Goal: Transaction & Acquisition: Register for event/course

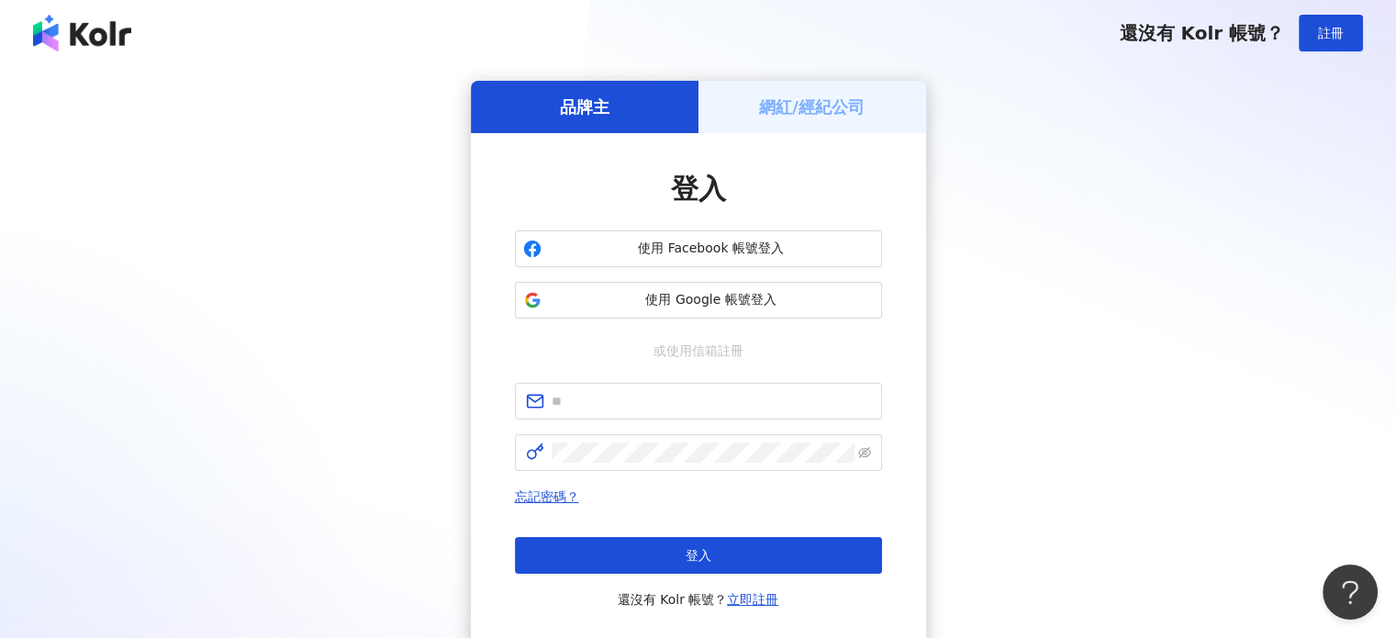
click at [777, 99] on h5 "網紅/經紀公司" at bounding box center [812, 106] width 106 height 23
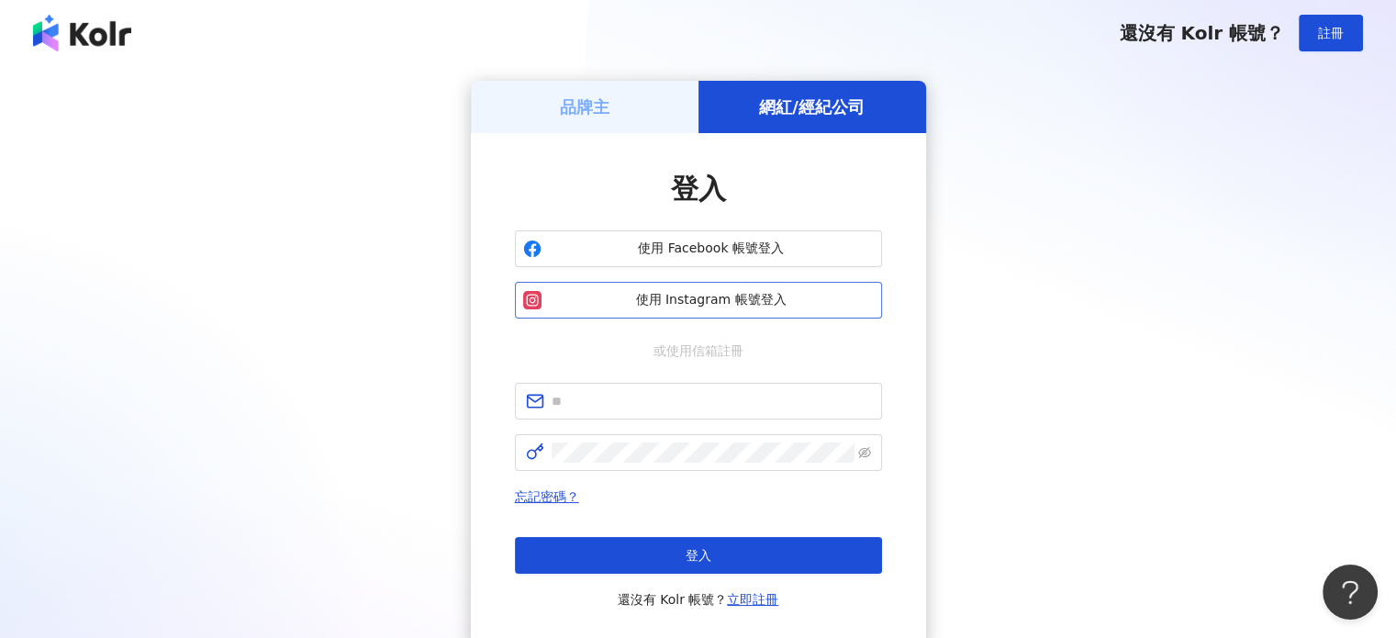
click at [661, 314] on button "使用 Instagram 帳號登入" at bounding box center [698, 300] width 367 height 37
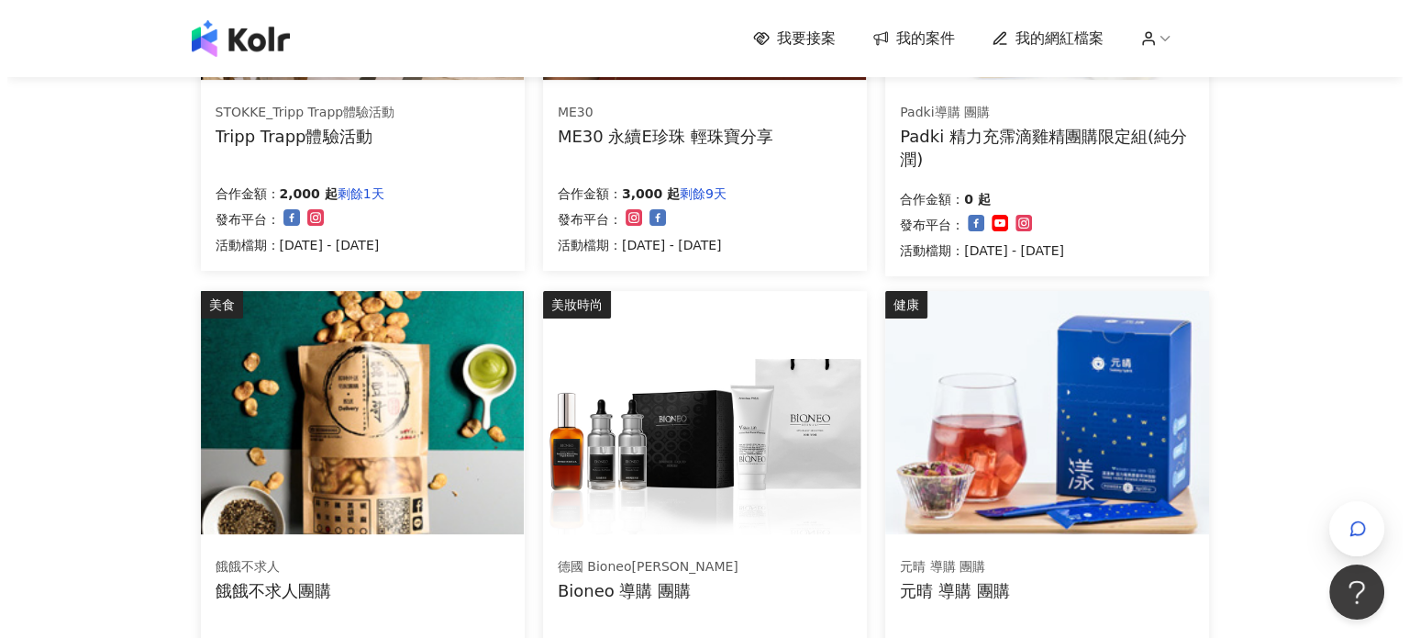
scroll to position [459, 0]
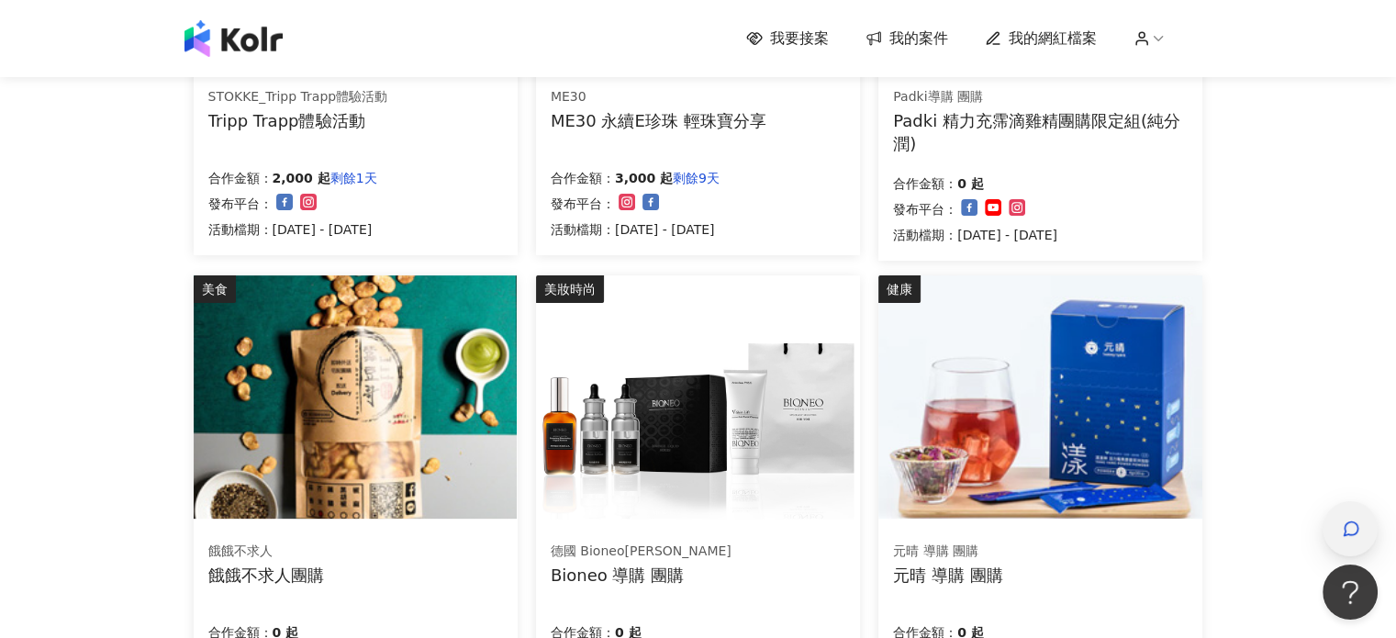
click at [1338, 526] on div "button" at bounding box center [1350, 528] width 24 height 41
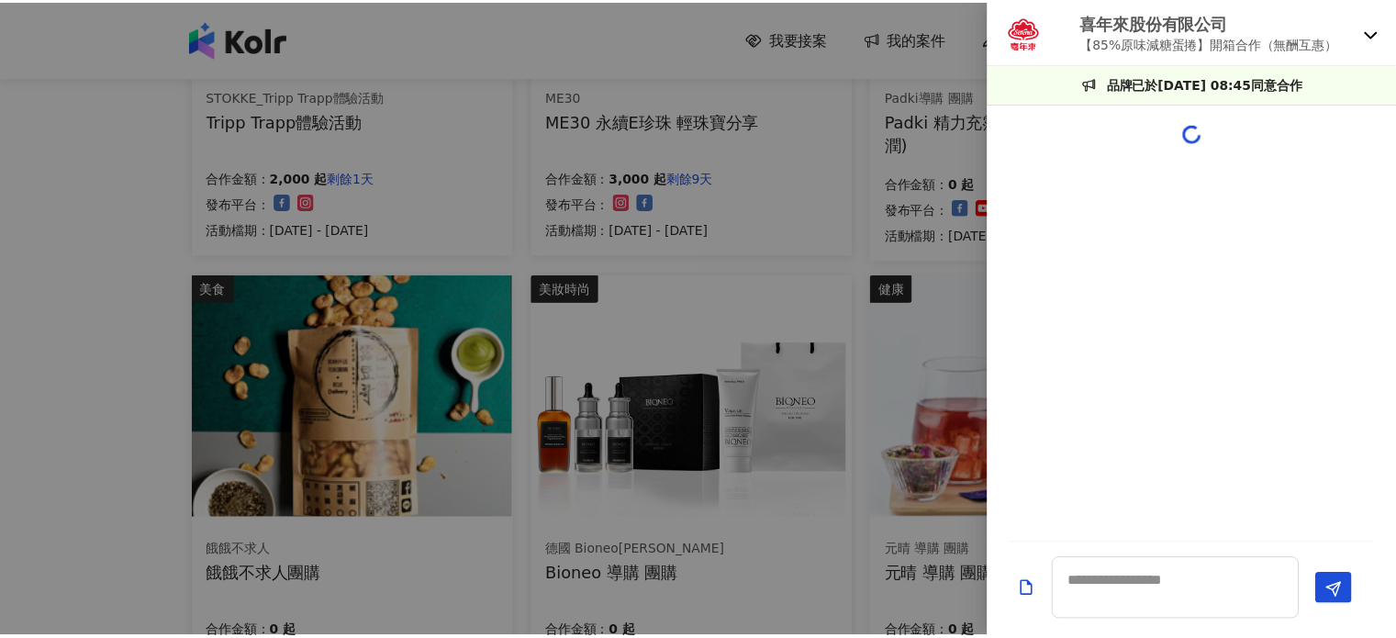
scroll to position [227, 0]
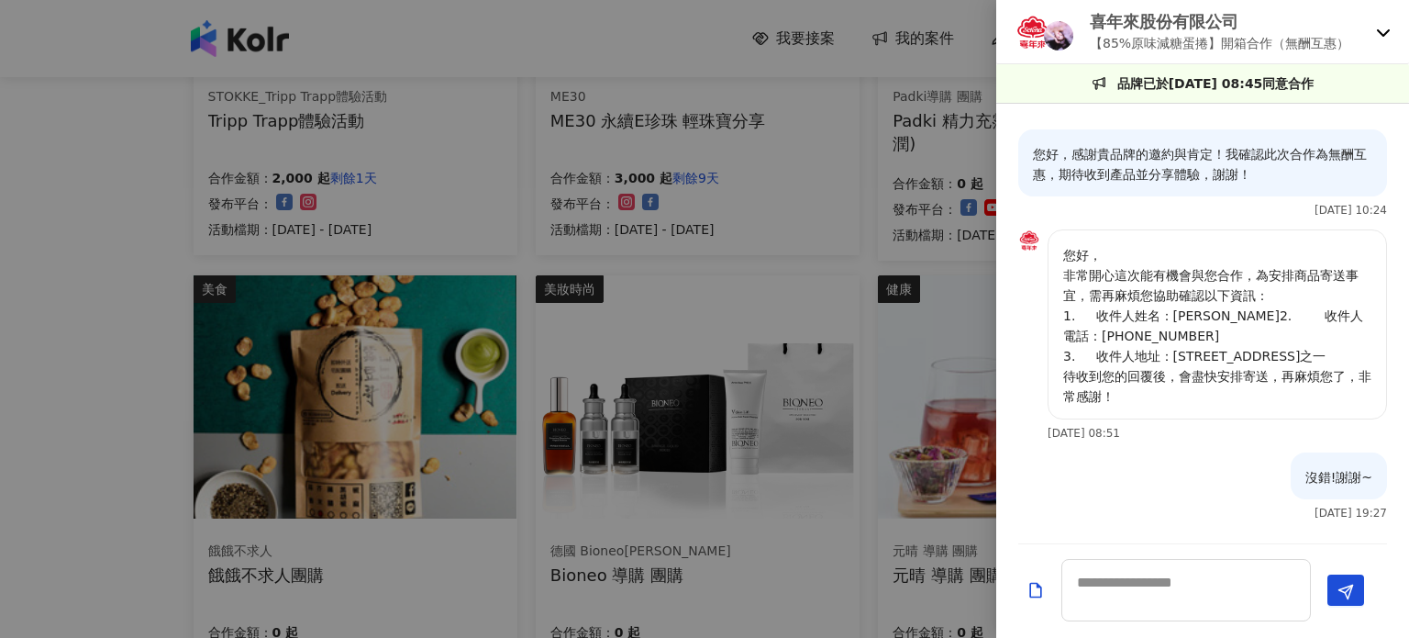
click at [655, 293] on div at bounding box center [704, 319] width 1409 height 638
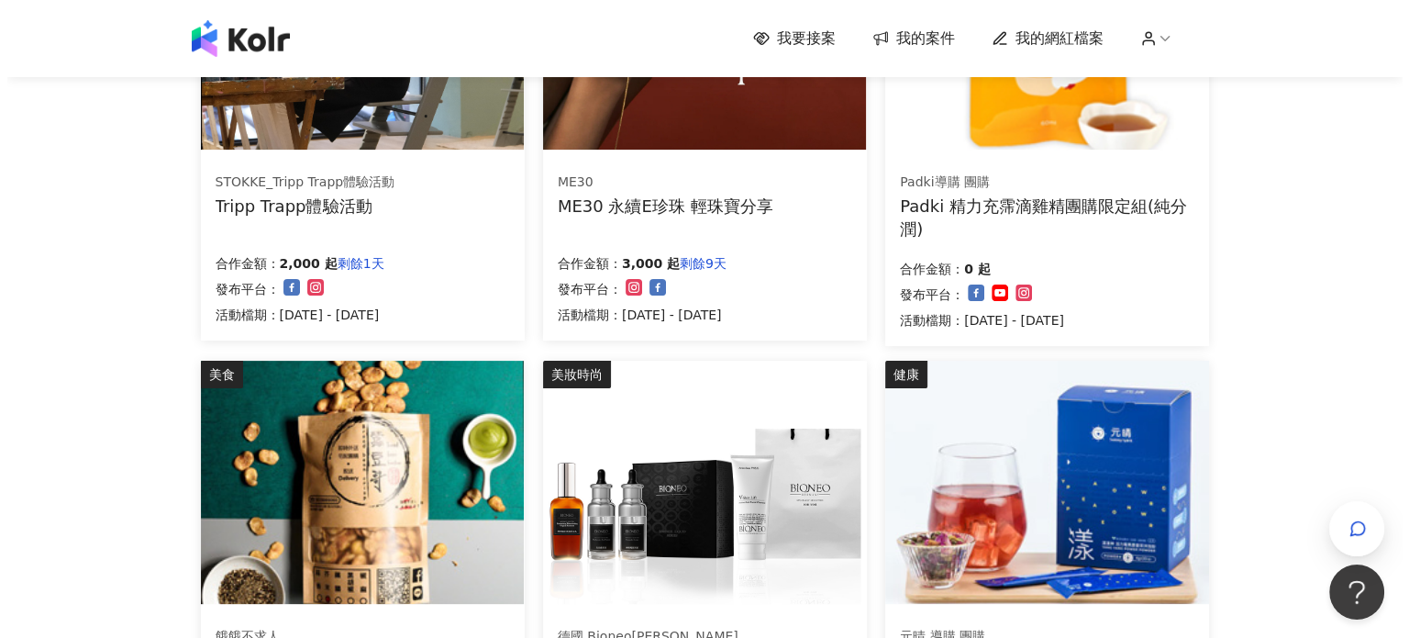
scroll to position [367, 0]
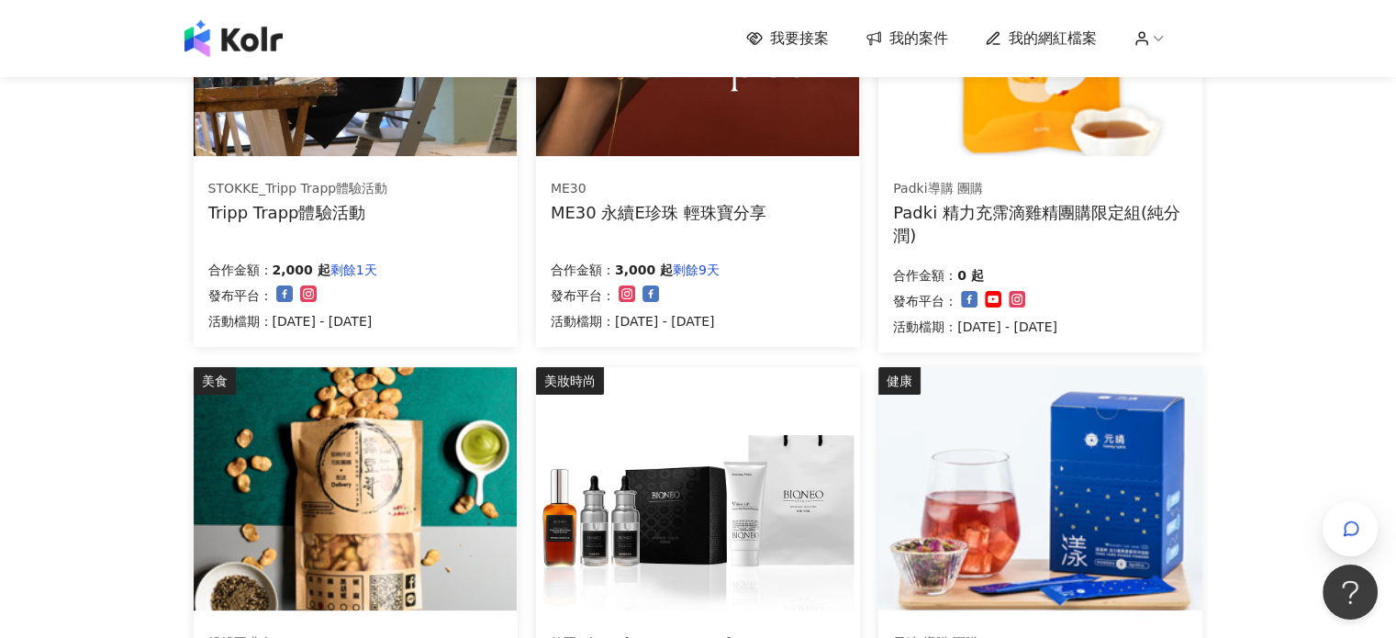
click at [684, 197] on div "ME30 ME30 永續E珍珠 輕珠寶分享" at bounding box center [658, 202] width 216 height 44
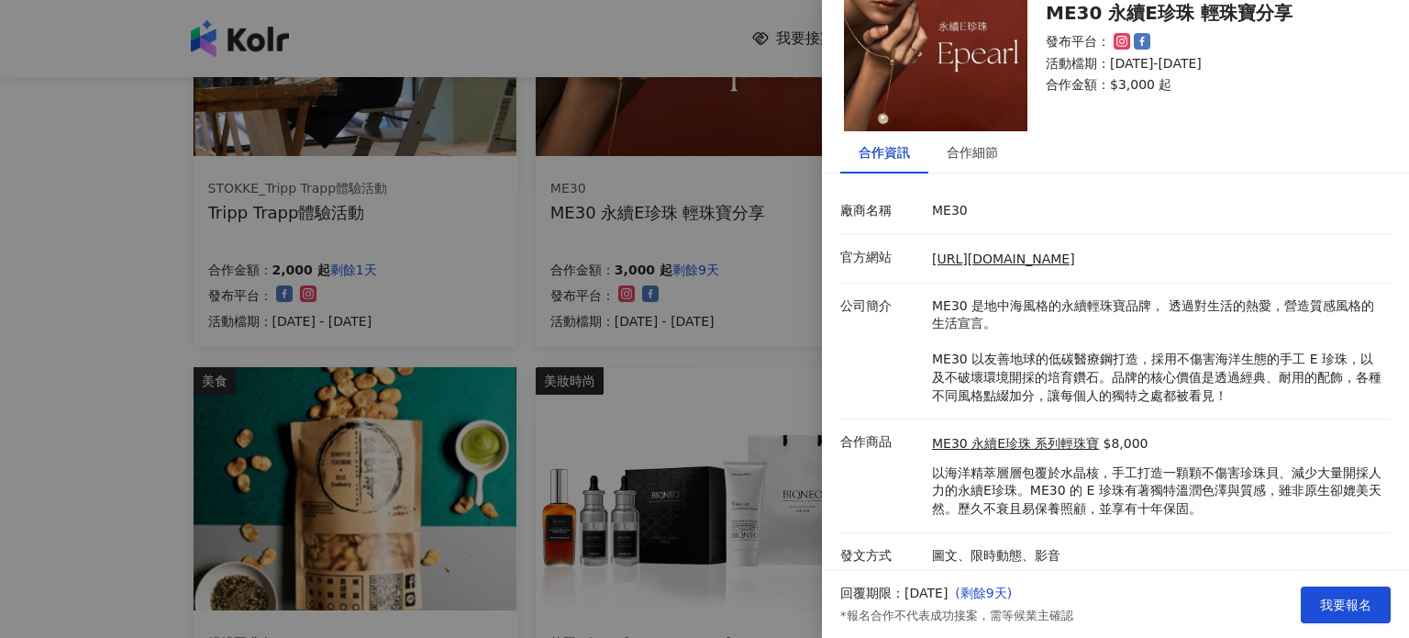
scroll to position [81, 0]
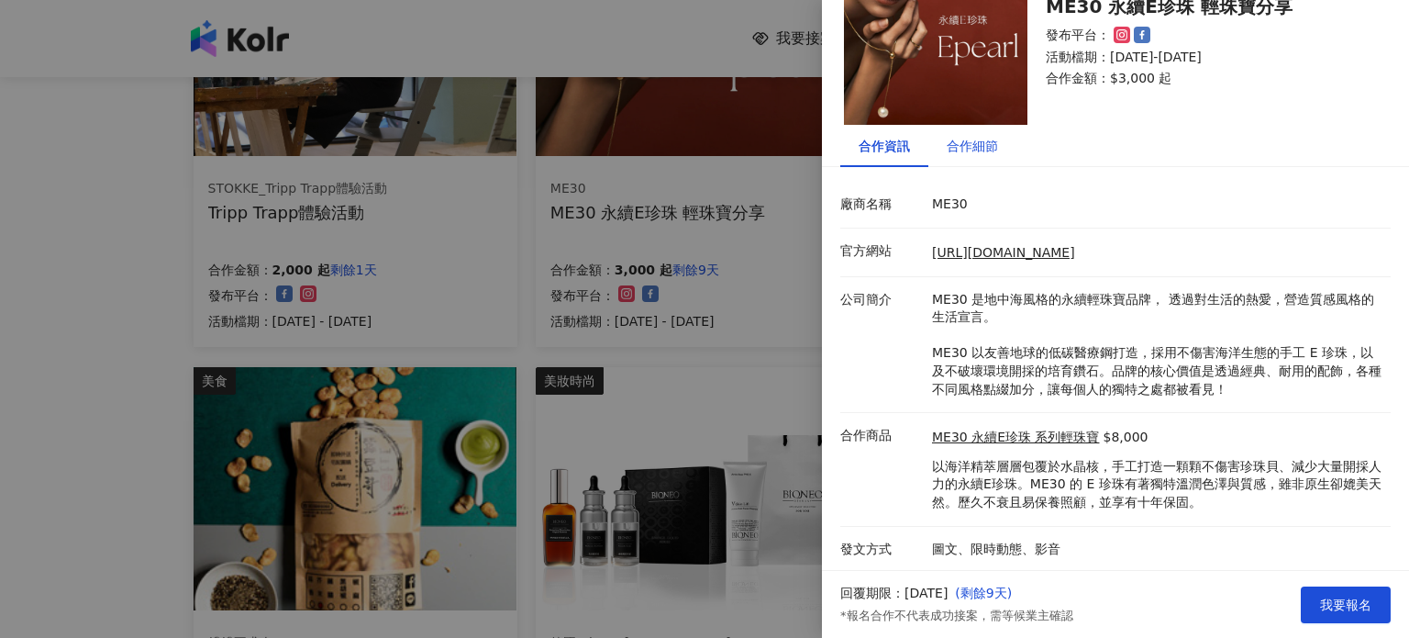
click at [959, 154] on div "合作細節" at bounding box center [972, 146] width 51 height 20
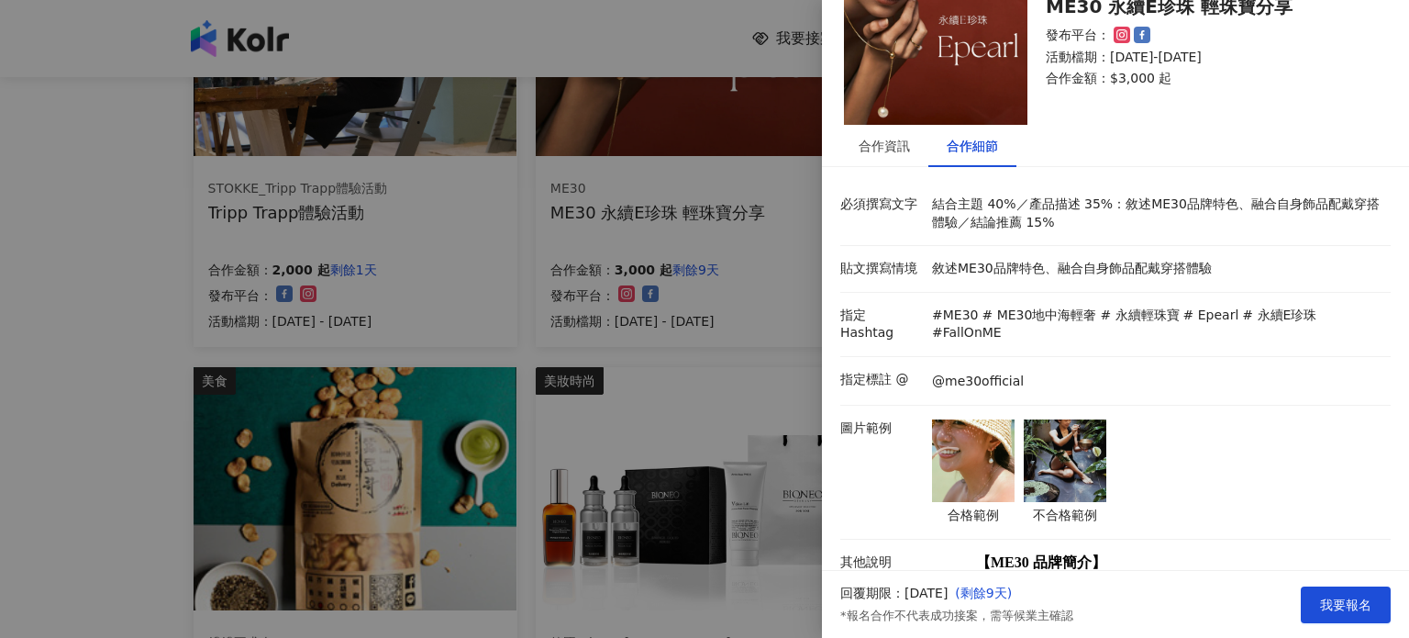
click at [1078, 432] on img at bounding box center [1065, 460] width 83 height 83
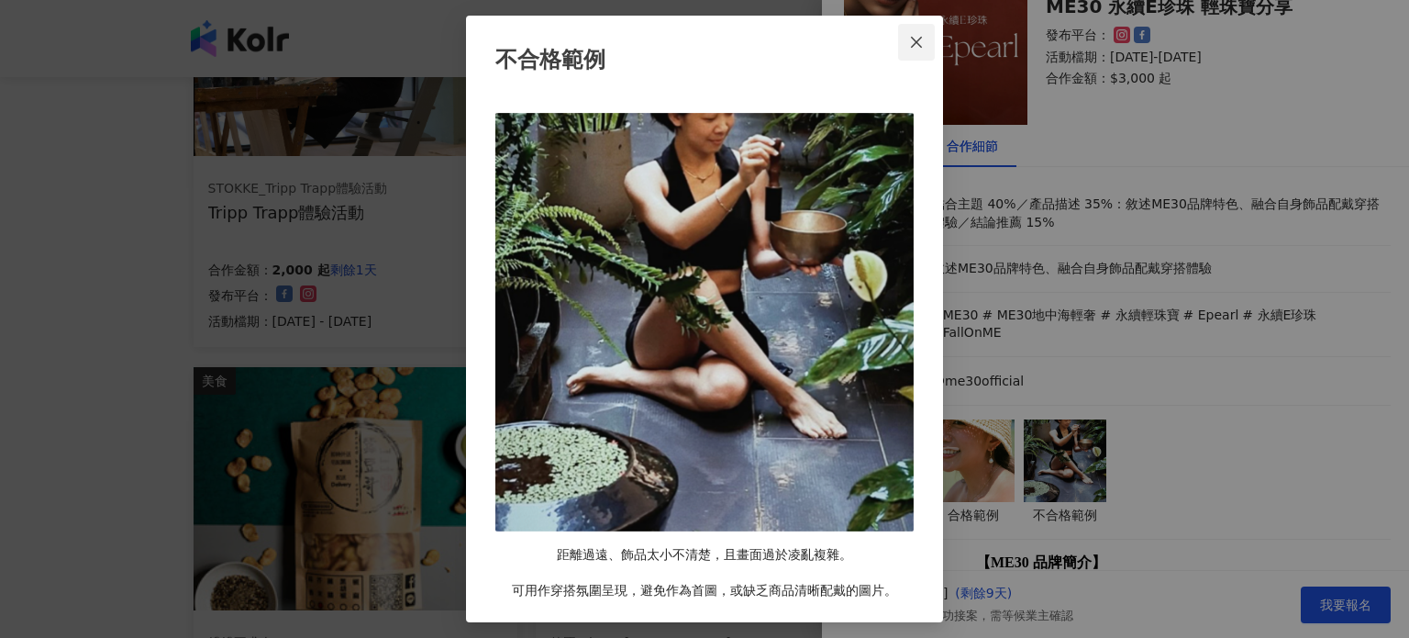
click at [922, 39] on icon "close" at bounding box center [916, 42] width 15 height 15
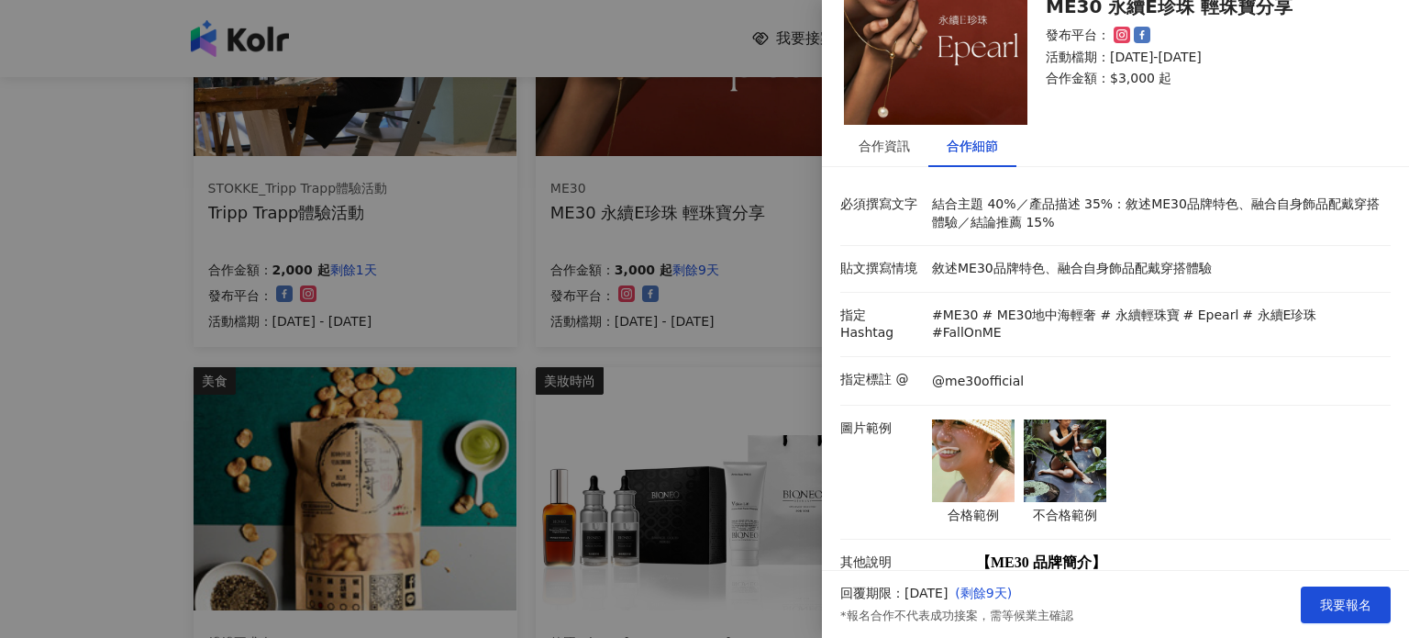
click at [1013, 419] on div "合格範例 不合格範例" at bounding box center [1019, 472] width 174 height 106
click at [980, 426] on img at bounding box center [973, 460] width 83 height 83
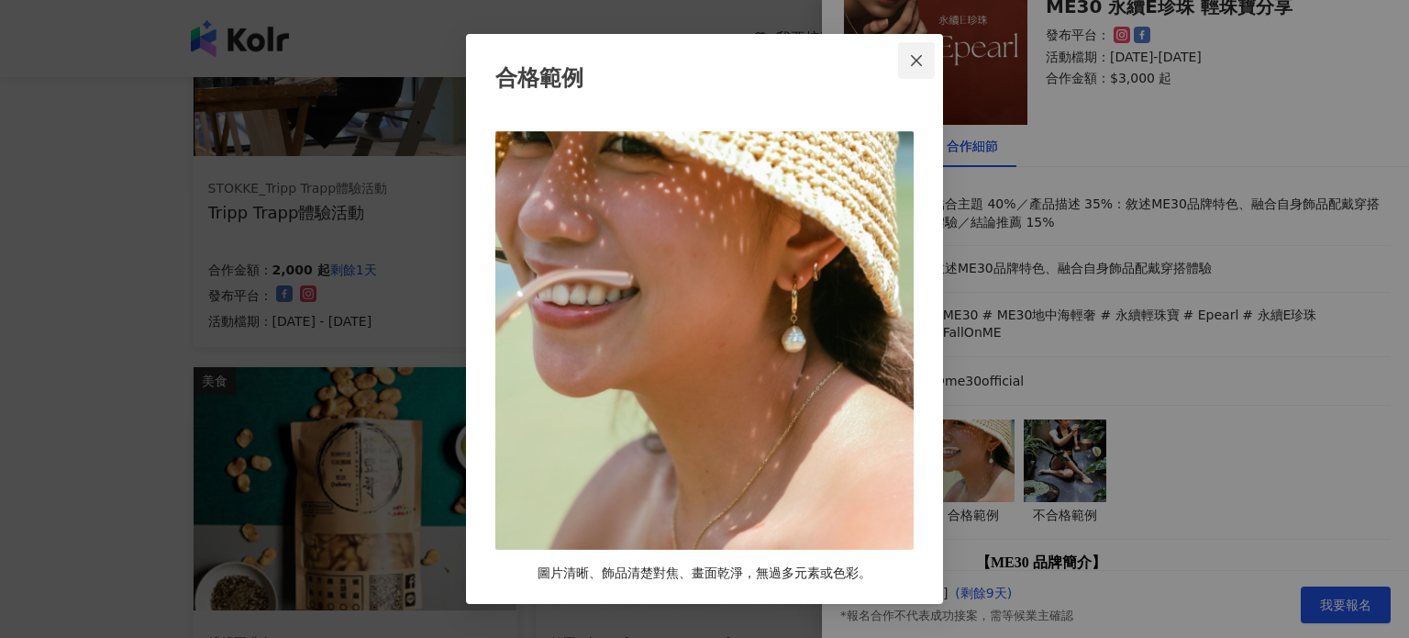
click at [922, 59] on icon "close" at bounding box center [916, 60] width 15 height 15
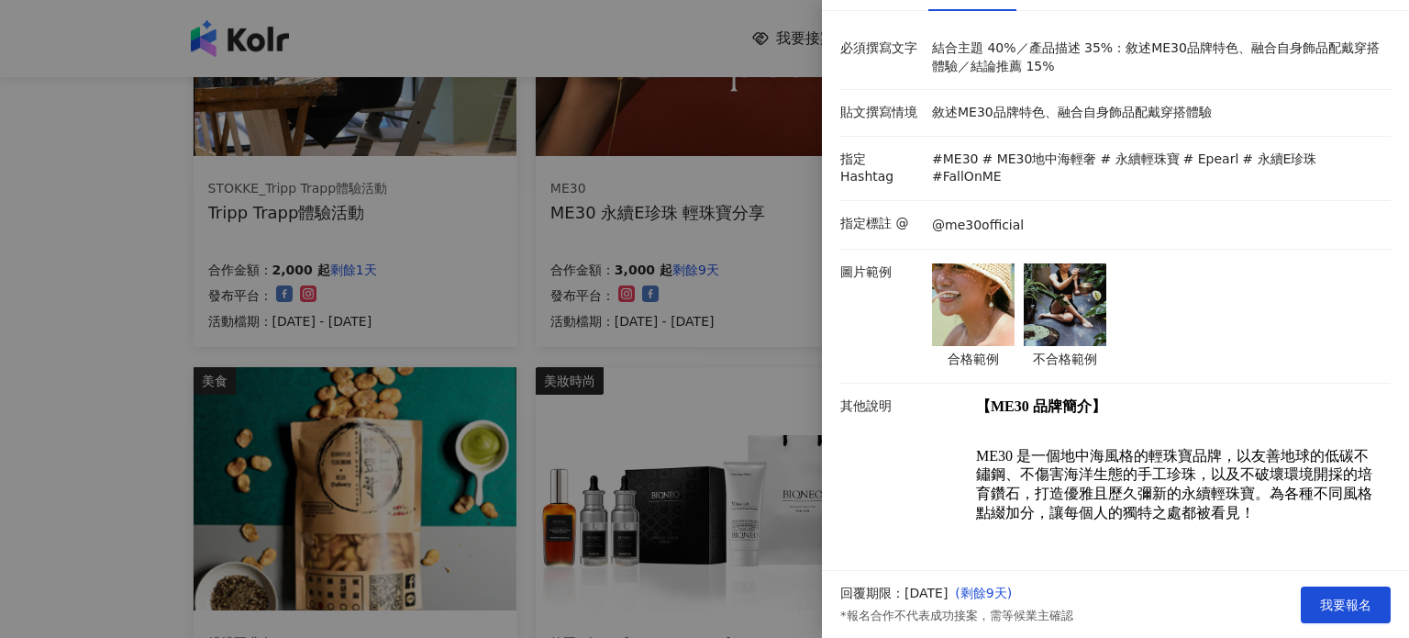
scroll to position [0, 0]
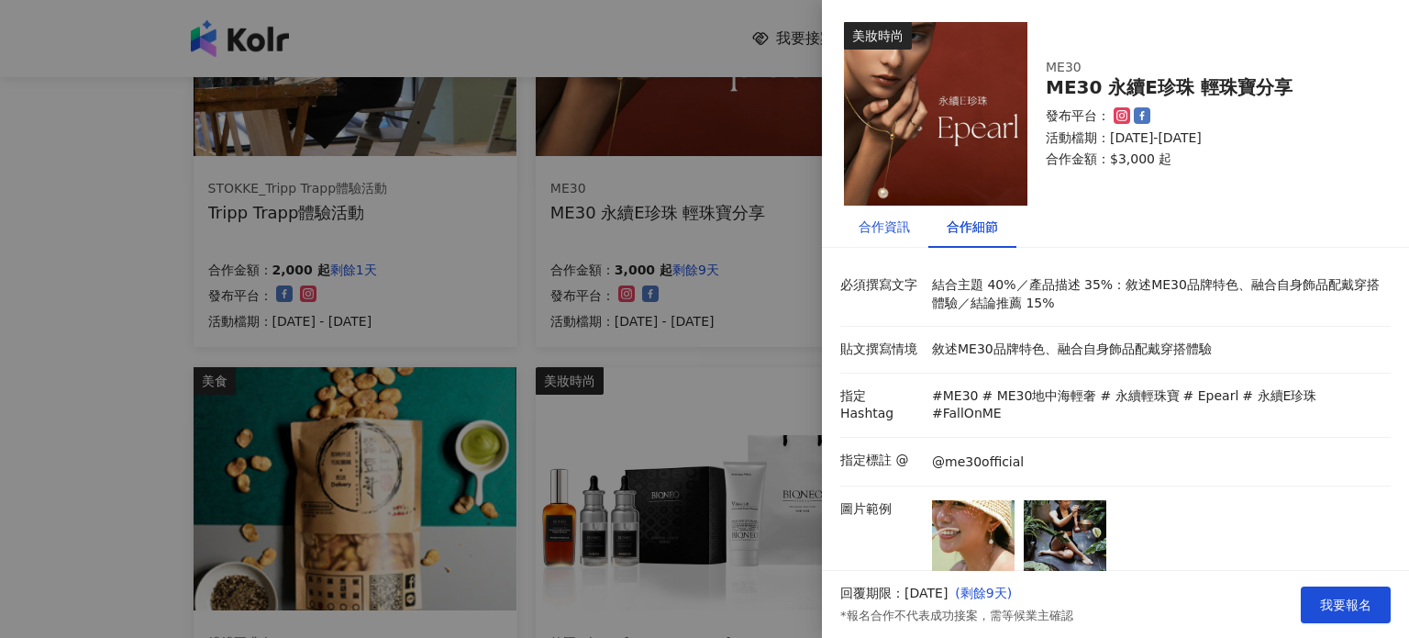
click at [903, 230] on div "合作資訊" at bounding box center [884, 227] width 51 height 20
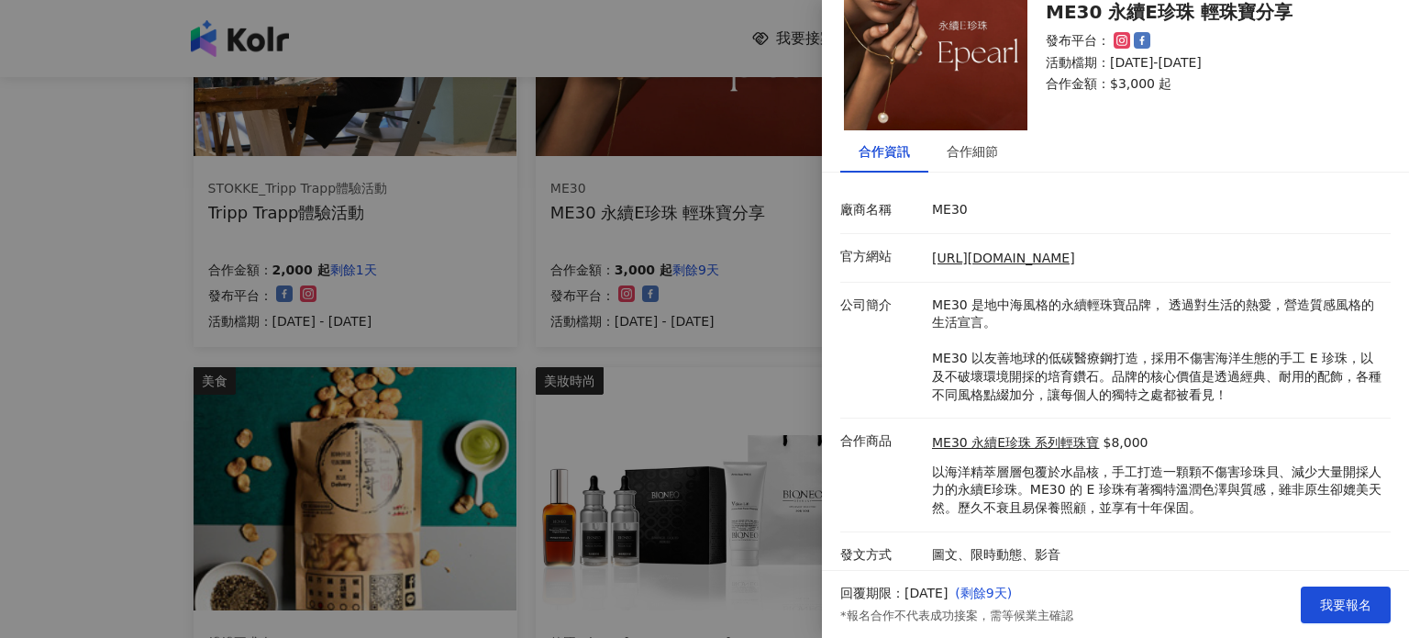
scroll to position [81, 0]
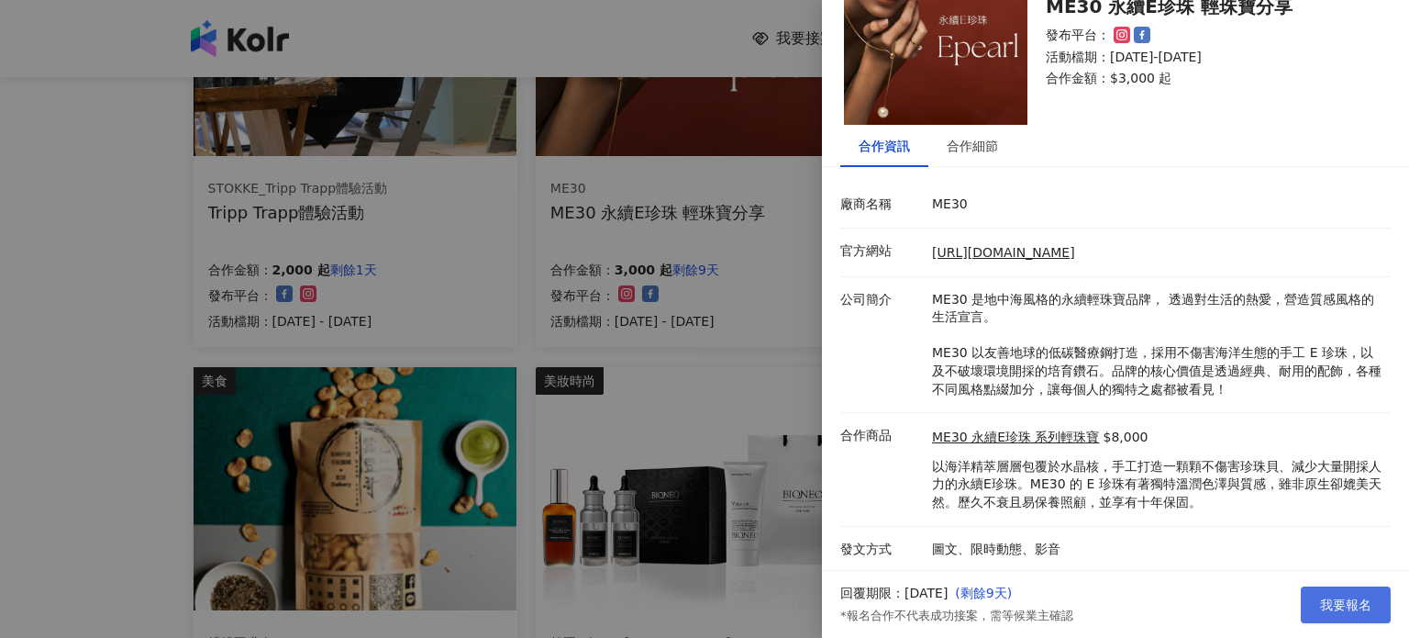
click at [1343, 606] on span "我要報名" at bounding box center [1345, 604] width 51 height 15
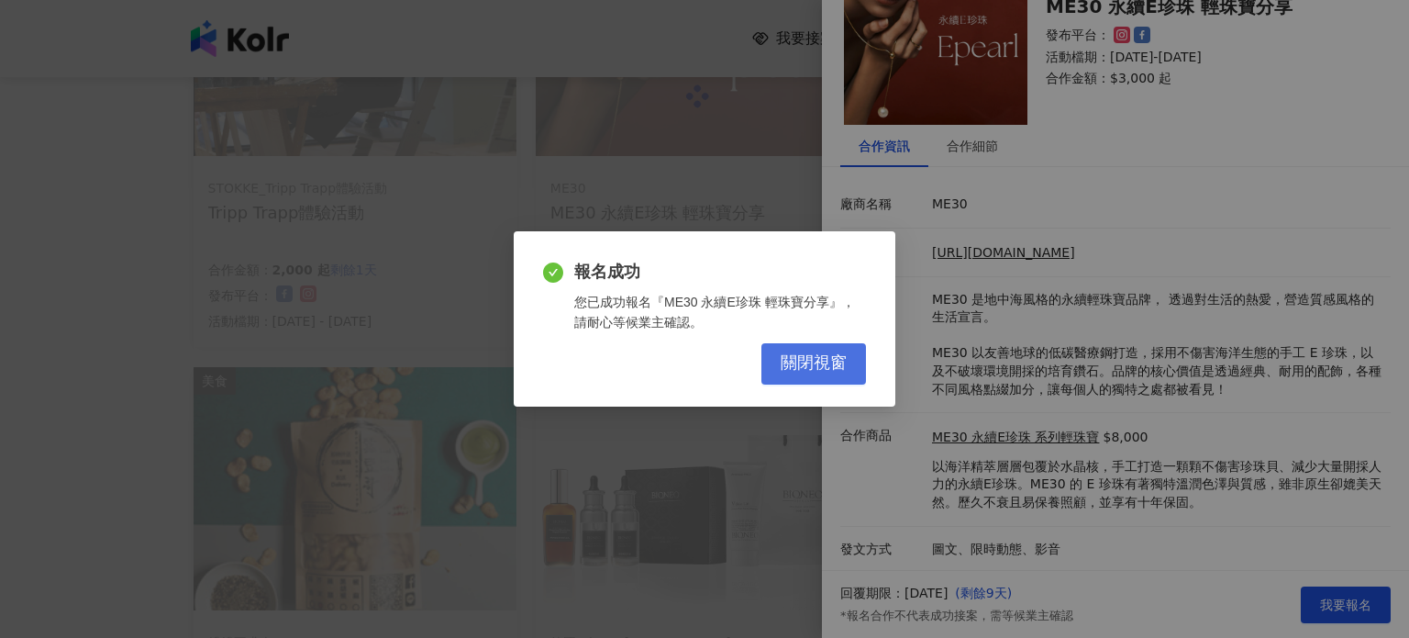
click at [848, 376] on button "關閉視窗" at bounding box center [814, 363] width 105 height 41
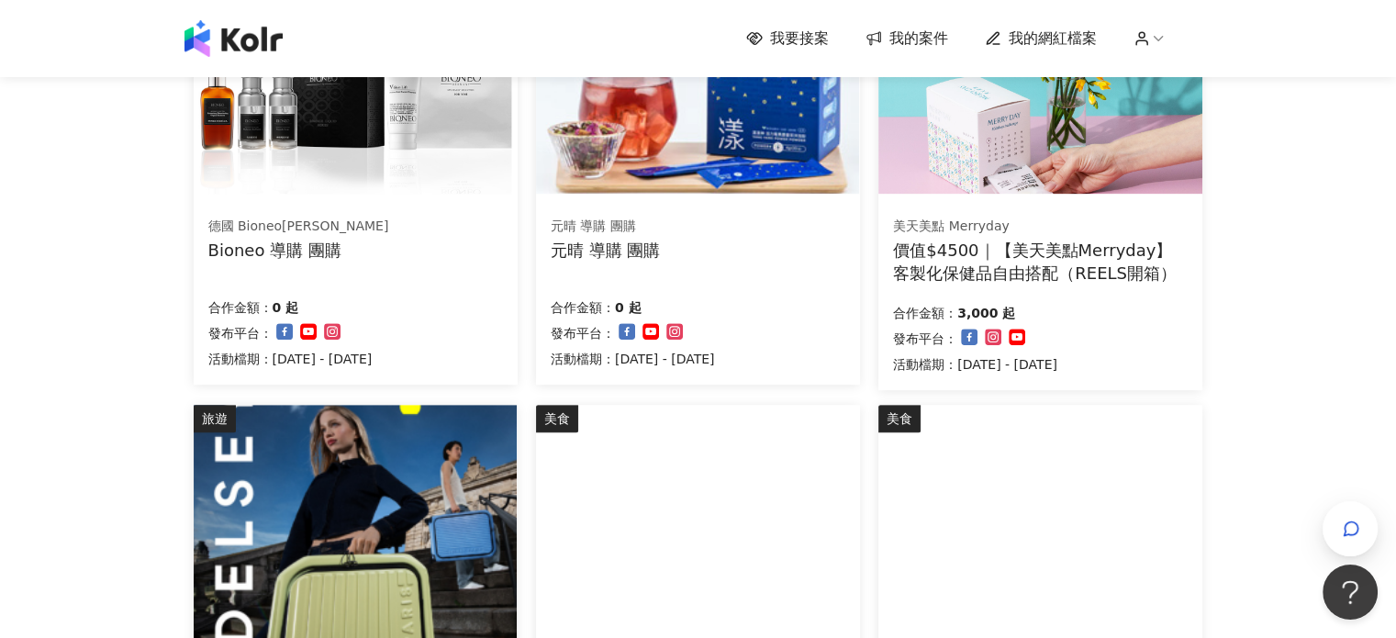
scroll to position [325, 0]
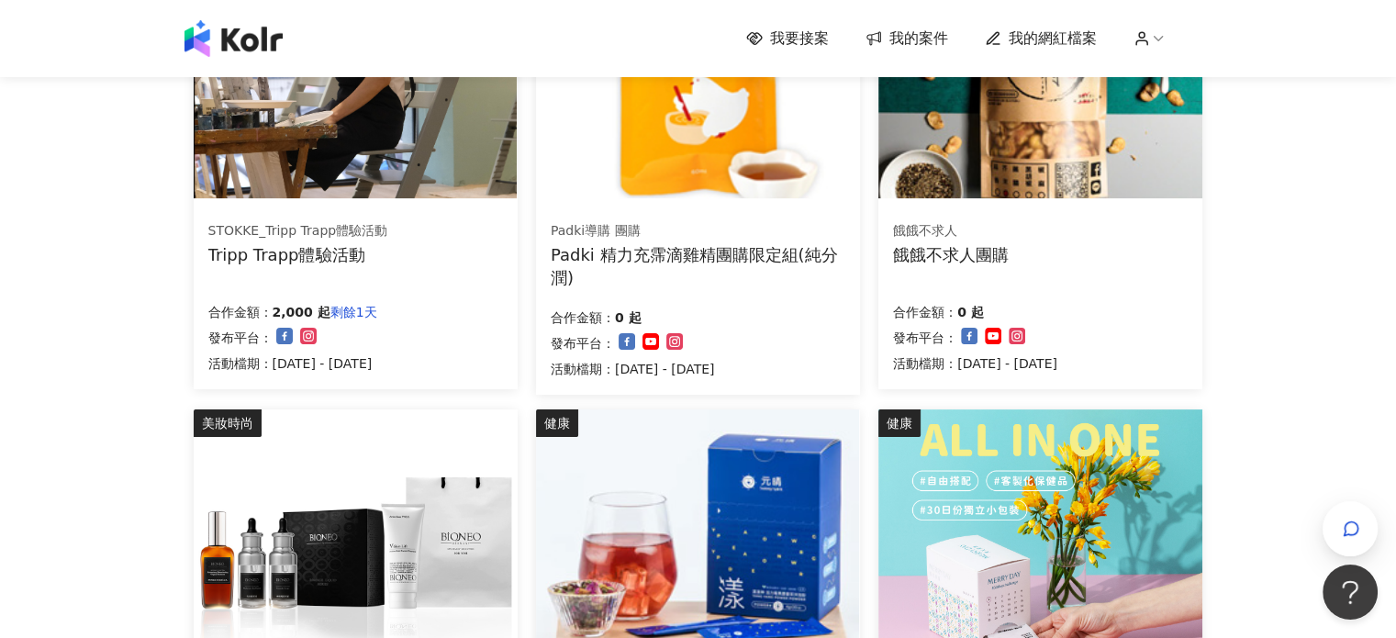
click at [257, 39] on img at bounding box center [233, 38] width 98 height 37
